Goal: Task Accomplishment & Management: Use online tool/utility

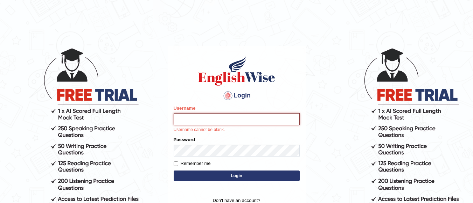
type input "Lovely_sidhu10"
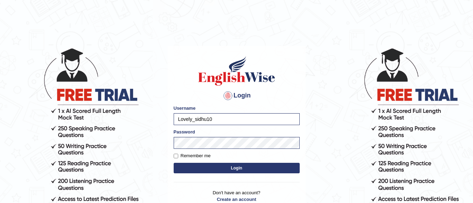
click at [245, 170] on button "Login" at bounding box center [237, 168] width 126 height 11
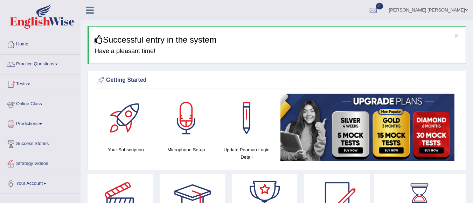
click at [36, 104] on link "Online Class" at bounding box center [40, 104] width 80 height 18
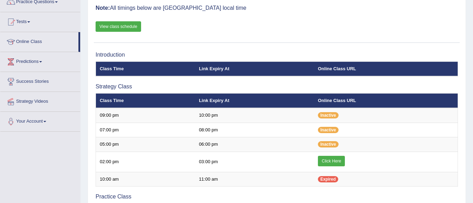
scroll to position [69, 0]
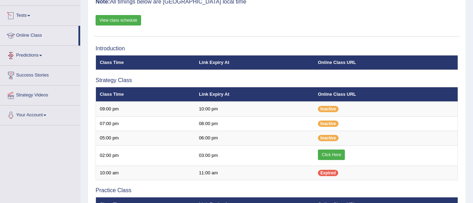
click at [27, 15] on link "Tests" at bounding box center [40, 15] width 80 height 18
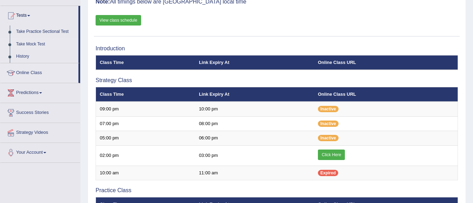
click at [39, 42] on link "Take Mock Test" at bounding box center [45, 44] width 65 height 13
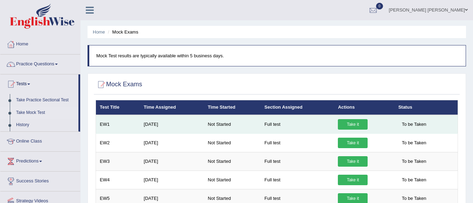
click at [346, 121] on link "Take it" at bounding box center [353, 124] width 30 height 11
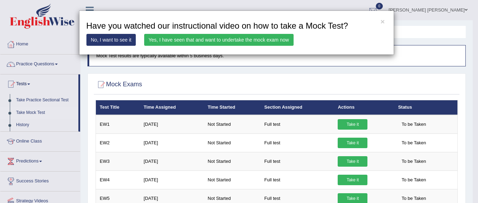
click at [255, 36] on link "Yes, I have seen that and want to undertake the mock exam now" at bounding box center [218, 40] width 149 height 12
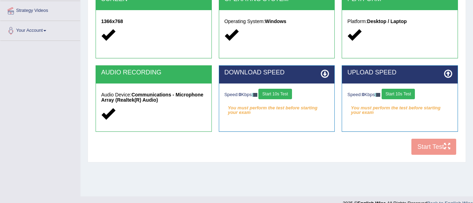
scroll to position [164, 0]
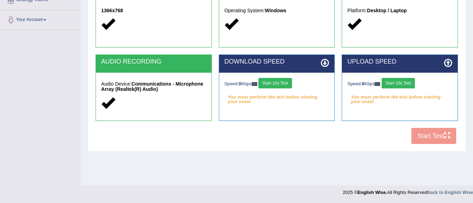
click at [393, 82] on button "Start 10s Test" at bounding box center [398, 83] width 33 height 11
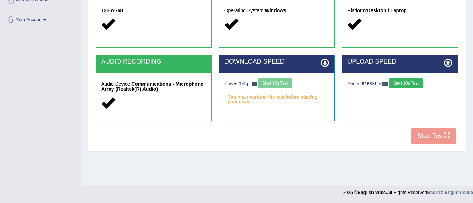
click at [286, 83] on div "Speed: 0 Kbps Start 10s Test" at bounding box center [276, 84] width 105 height 12
click at [286, 83] on button "Start 10s Test" at bounding box center [274, 83] width 33 height 11
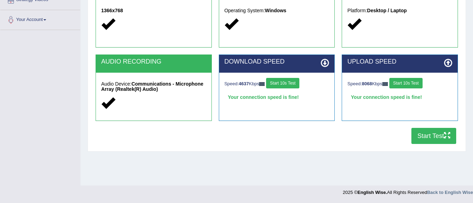
click at [421, 132] on button "Start Test" at bounding box center [433, 136] width 45 height 16
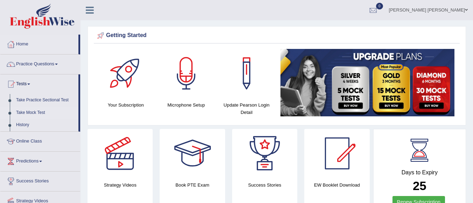
click at [33, 112] on link "Take Mock Test" at bounding box center [45, 113] width 65 height 13
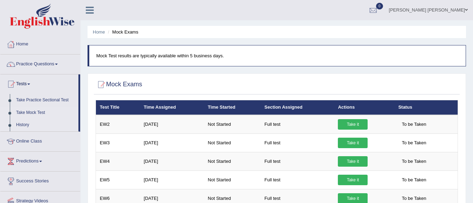
click at [28, 123] on link "History" at bounding box center [45, 125] width 65 height 13
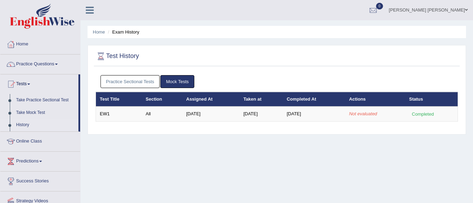
click at [178, 83] on link "Mock Tests" at bounding box center [177, 81] width 34 height 13
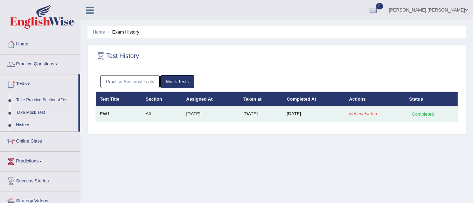
click at [182, 113] on td "[DATE]" at bounding box center [210, 114] width 57 height 15
click at [358, 111] on em "Not evaluated" at bounding box center [363, 113] width 28 height 5
click at [416, 112] on div "Completed" at bounding box center [422, 114] width 27 height 7
click at [199, 114] on td "[DATE]" at bounding box center [210, 114] width 57 height 15
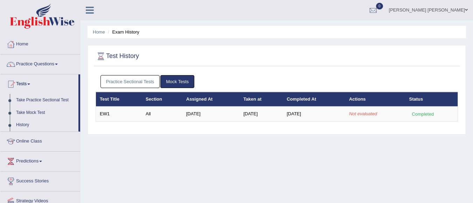
click at [139, 81] on link "Practice Sectional Tests" at bounding box center [130, 81] width 60 height 13
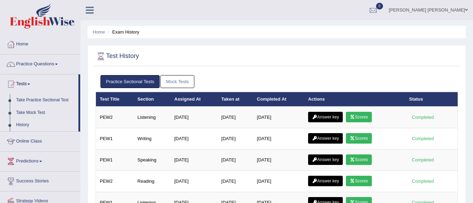
click at [176, 79] on link "Mock Tests" at bounding box center [177, 81] width 34 height 13
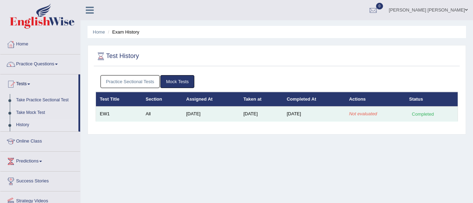
click at [185, 110] on td "[DATE]" at bounding box center [210, 114] width 57 height 15
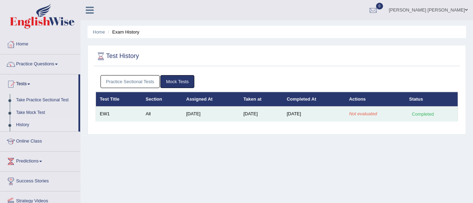
click at [418, 114] on div "Completed" at bounding box center [422, 114] width 27 height 7
drag, startPoint x: 412, startPoint y: 109, endPoint x: 416, endPoint y: 113, distance: 5.4
click at [416, 113] on td "Completed" at bounding box center [431, 114] width 53 height 15
click at [416, 113] on div "Completed" at bounding box center [422, 114] width 27 height 7
